Goal: Navigation & Orientation: Find specific page/section

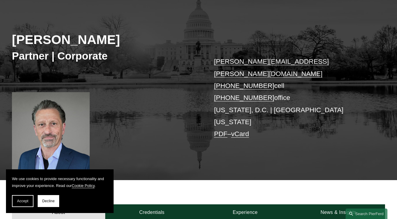
scroll to position [96, 0]
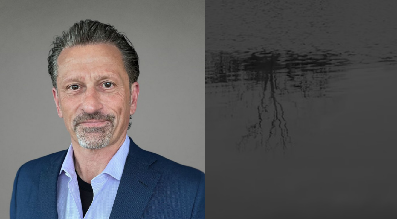
drag, startPoint x: 43, startPoint y: 96, endPoint x: 36, endPoint y: 119, distance: 24.0
click at [36, 119] on div at bounding box center [51, 112] width 78 height 104
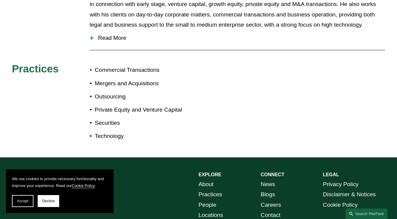
scroll to position [346, 0]
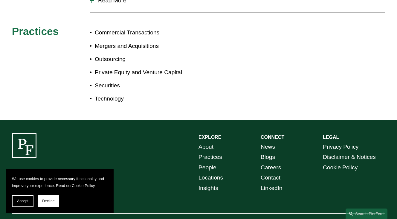
click at [205, 142] on link "About" at bounding box center [205, 147] width 15 height 10
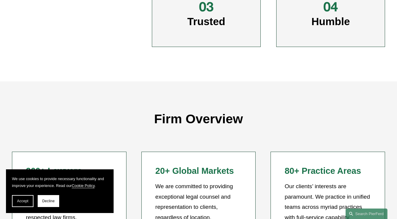
scroll to position [269, 0]
